Goal: Check status: Check status

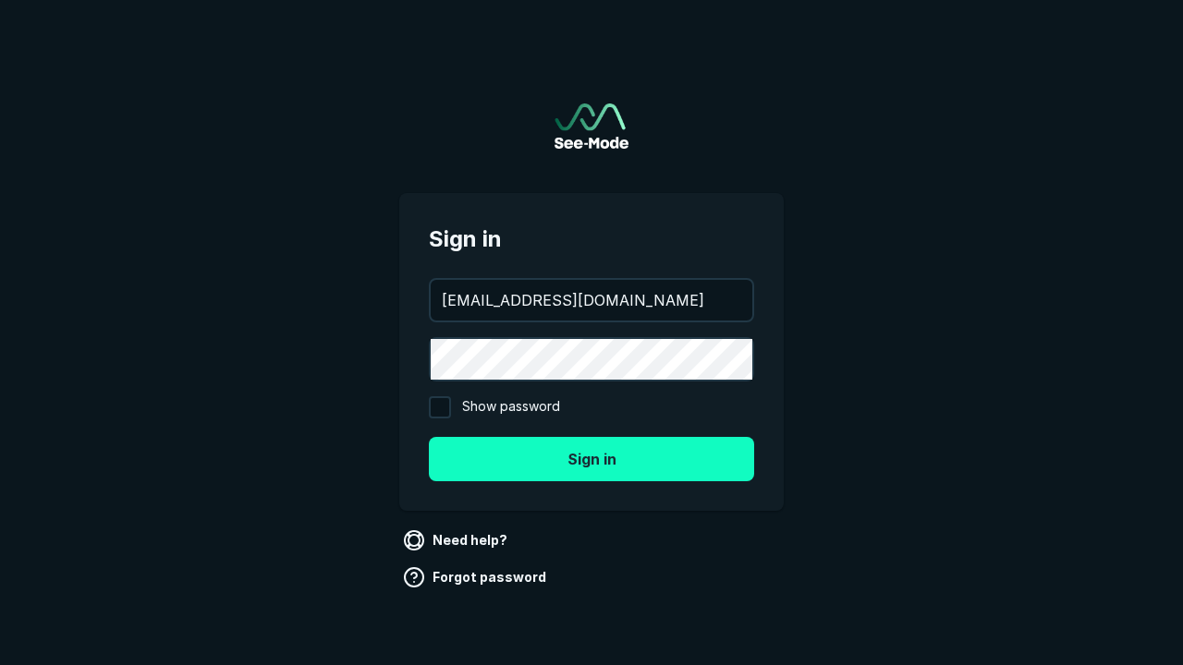
click at [591, 458] on button "Sign in" at bounding box center [591, 459] width 325 height 44
